Goal: Information Seeking & Learning: Find specific page/section

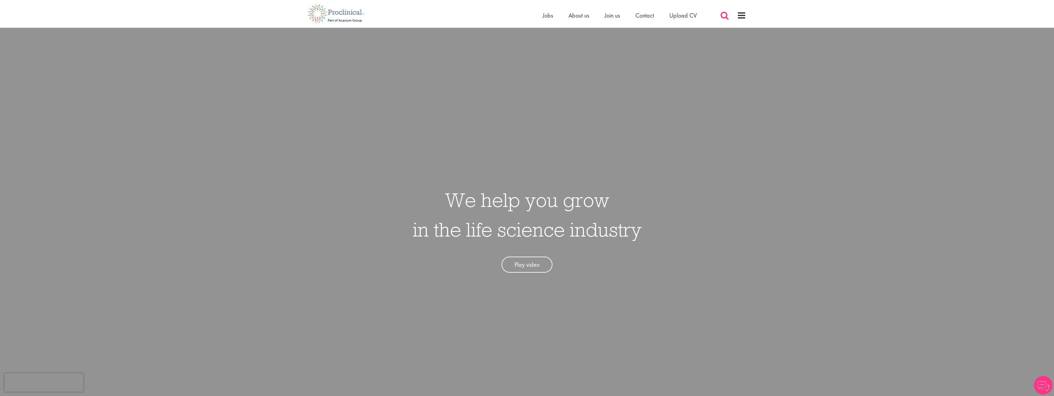
click at [727, 20] on span at bounding box center [724, 15] width 9 height 9
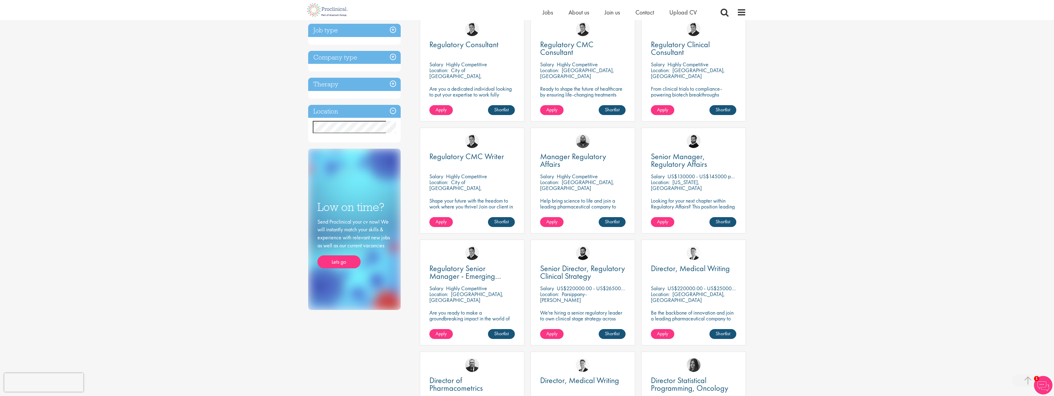
scroll to position [31, 0]
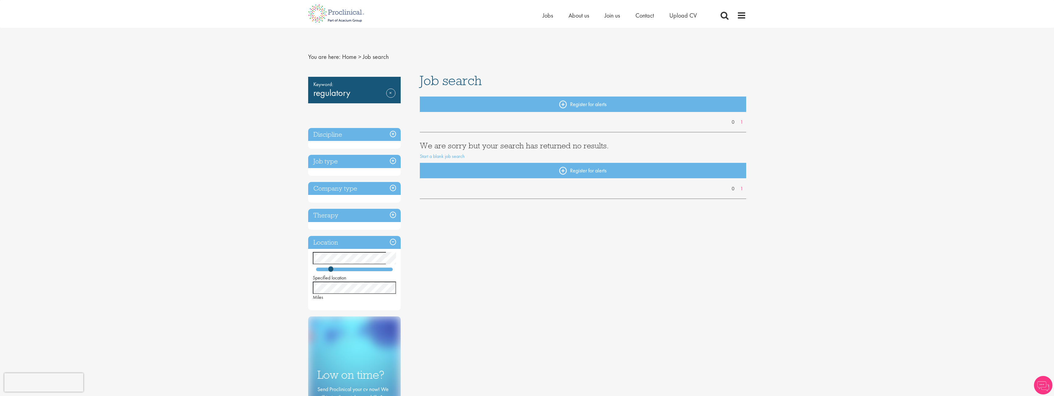
click at [250, 216] on div "You are here: Home > Job search Keyword: regulatory Remove Discipline Job type …" at bounding box center [527, 322] width 1054 height 645
drag, startPoint x: 330, startPoint y: 268, endPoint x: 347, endPoint y: 271, distance: 17.9
click at [347, 271] on span at bounding box center [348, 269] width 6 height 6
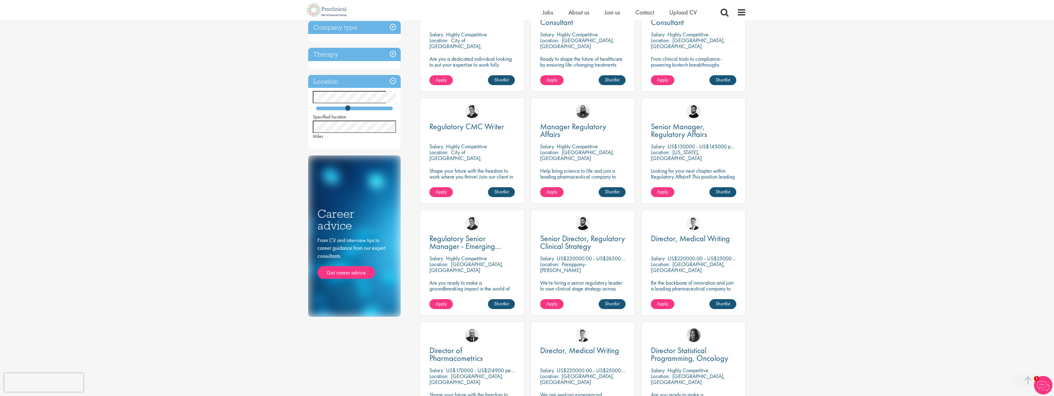
scroll to position [247, 0]
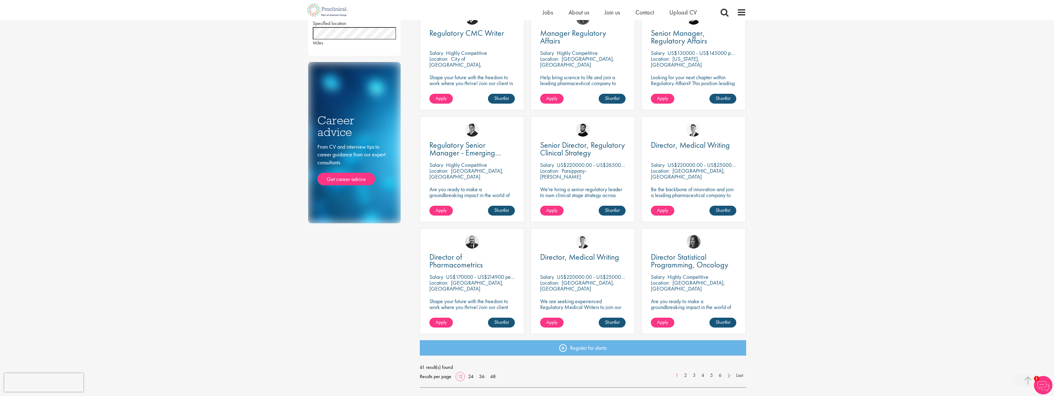
click at [261, 201] on div "You are here: Home > Job search Keyword: regulatory Remove Discipline Biometric…" at bounding box center [527, 155] width 1054 height 805
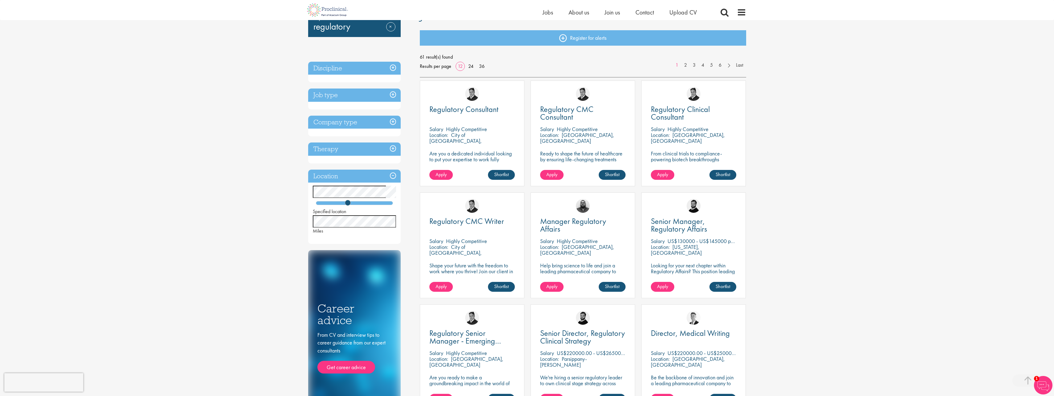
scroll to position [0, 0]
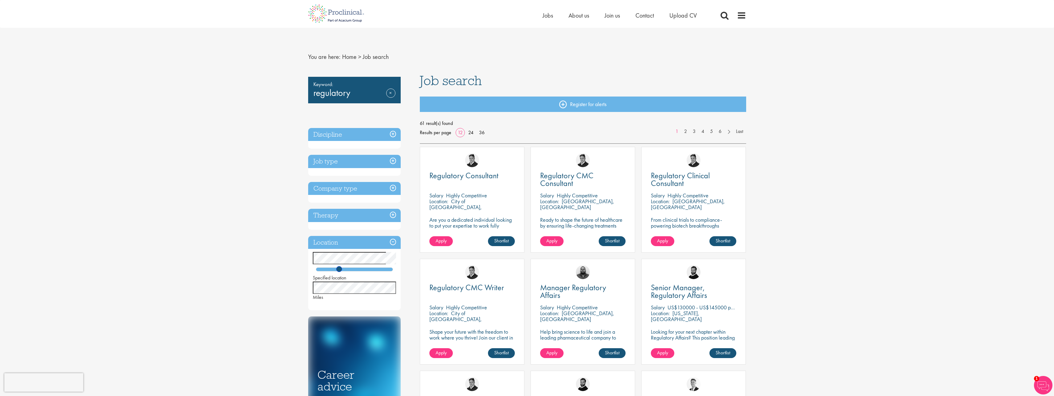
drag, startPoint x: 346, startPoint y: 269, endPoint x: 337, endPoint y: 270, distance: 8.7
click at [337, 270] on span at bounding box center [339, 269] width 6 height 6
drag, startPoint x: 251, startPoint y: 217, endPoint x: 193, endPoint y: 18, distance: 207.8
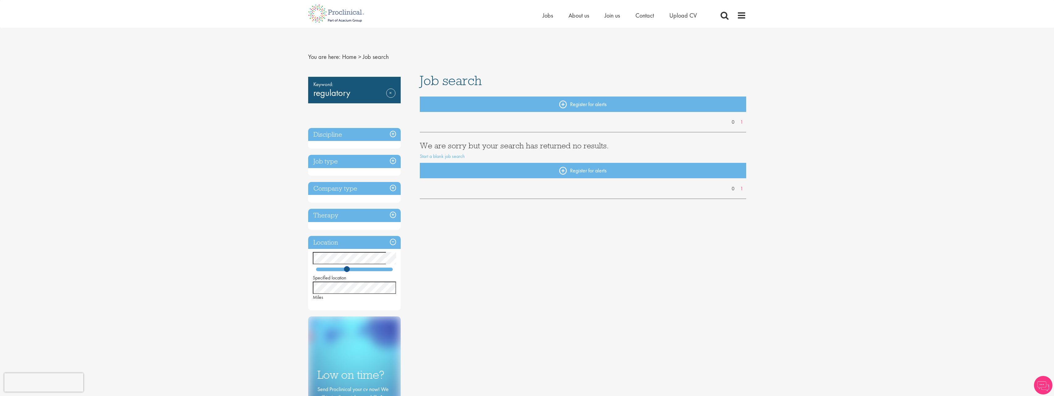
drag, startPoint x: 340, startPoint y: 268, endPoint x: 389, endPoint y: 266, distance: 48.8
click at [389, 266] on div "Specified location Miles" at bounding box center [354, 276] width 93 height 49
click at [223, 200] on div "You are here: Home > Job search Keyword: regulatory Remove Discipline Job type …" at bounding box center [527, 322] width 1054 height 645
